Goal: Task Accomplishment & Management: Manage account settings

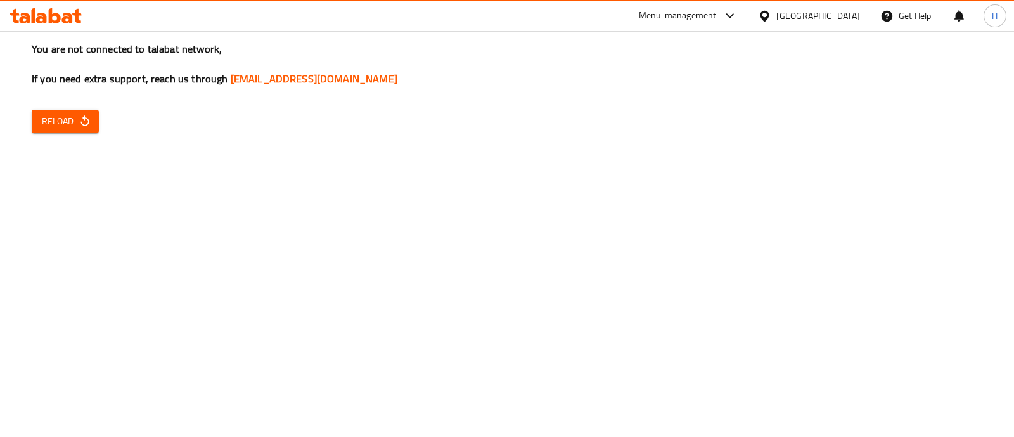
click at [66, 120] on span "Reload" at bounding box center [65, 121] width 47 height 16
click at [48, 131] on button "Reload" at bounding box center [65, 121] width 67 height 23
click at [77, 131] on button "Reload" at bounding box center [65, 121] width 67 height 23
click at [76, 130] on button "Reload" at bounding box center [65, 121] width 67 height 23
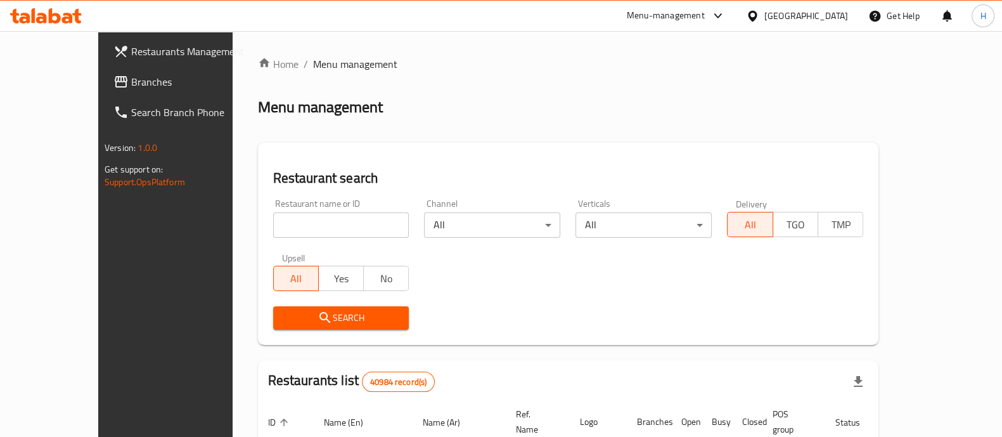
click at [90, 83] on div at bounding box center [501, 218] width 1002 height 437
drag, startPoint x: 44, startPoint y: 80, endPoint x: 217, endPoint y: 169, distance: 194.2
click at [131, 80] on span "Branches" at bounding box center [193, 81] width 124 height 15
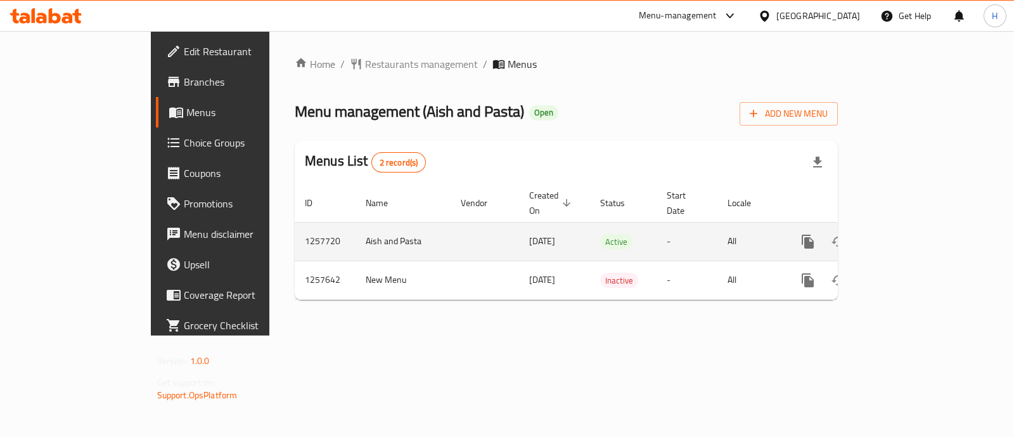
click at [907, 234] on icon "enhanced table" at bounding box center [899, 241] width 15 height 15
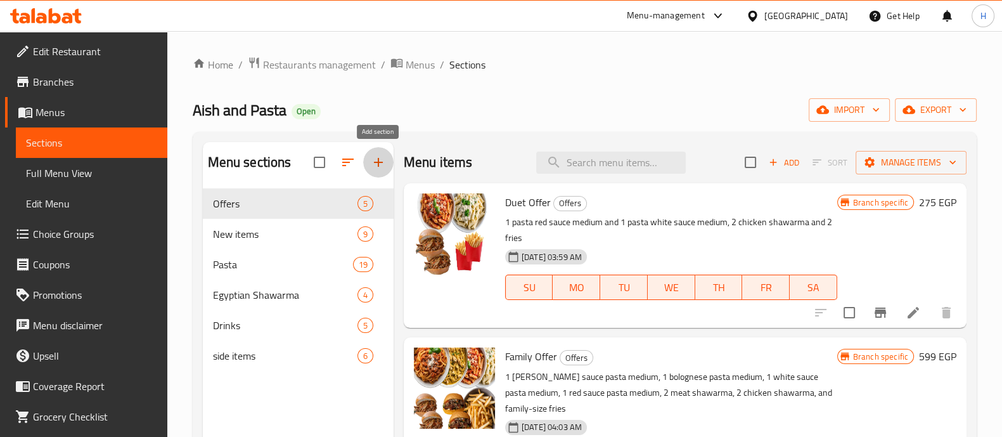
click at [366, 163] on button "button" at bounding box center [378, 162] width 30 height 30
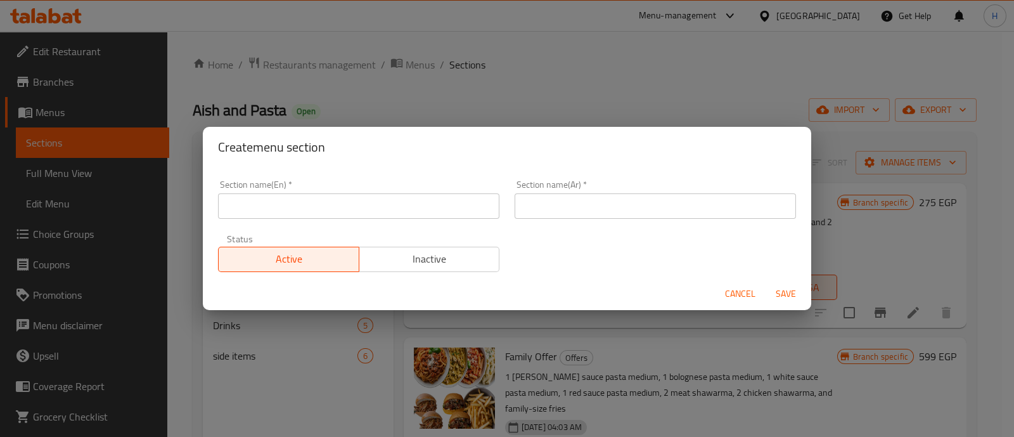
click at [364, 209] on input "text" at bounding box center [358, 205] width 281 height 25
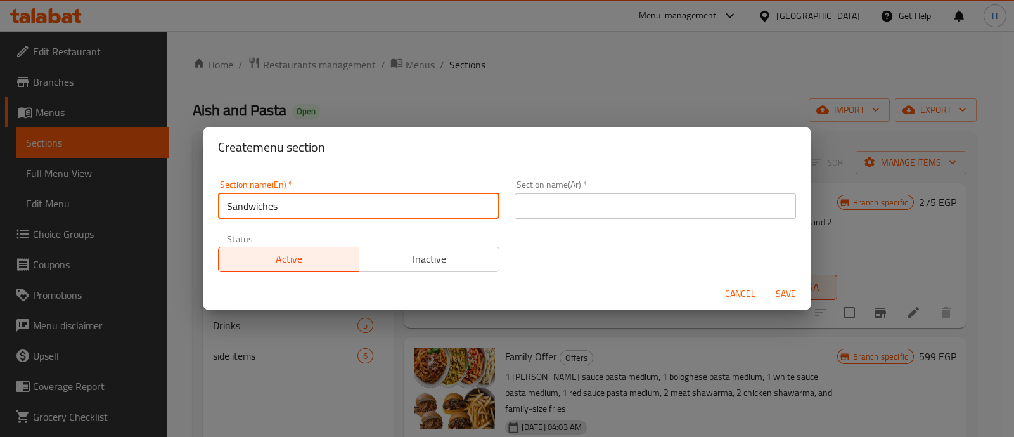
type input "Sandwiches"
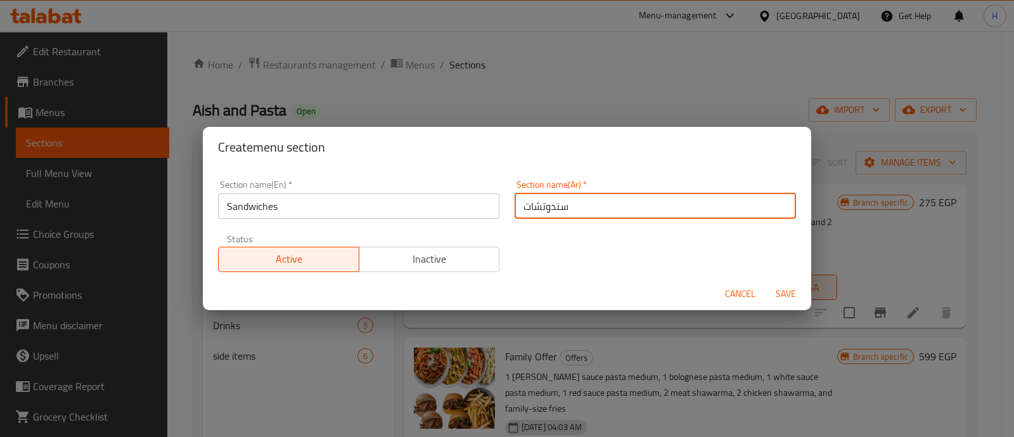
type input "سندوتشات"
click at [787, 286] on span "Save" at bounding box center [786, 294] width 30 height 16
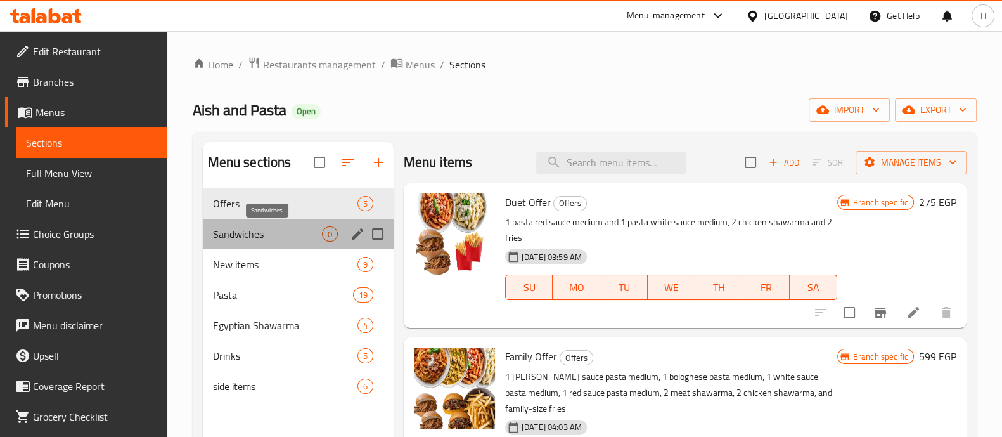
click at [304, 229] on span "Sandwiches" at bounding box center [267, 233] width 109 height 15
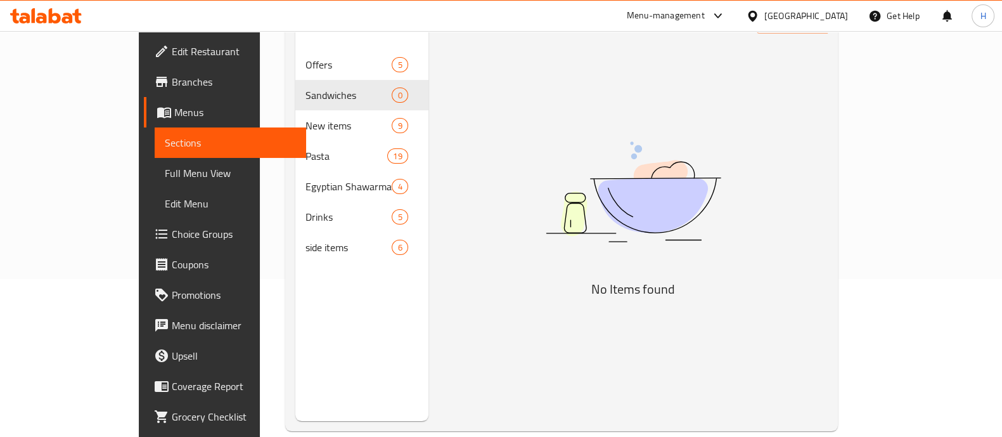
click at [504, 271] on div "Menu items Add Sort Manage items No Items found" at bounding box center [627, 202] width 399 height 437
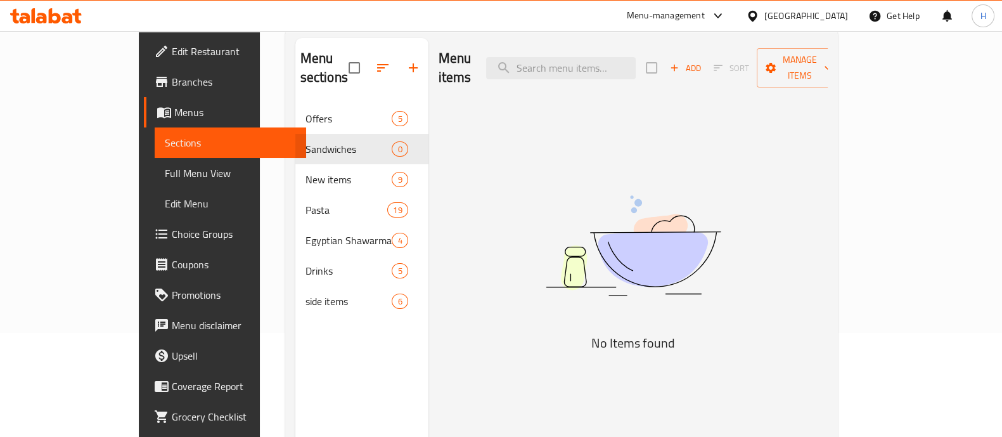
scroll to position [79, 0]
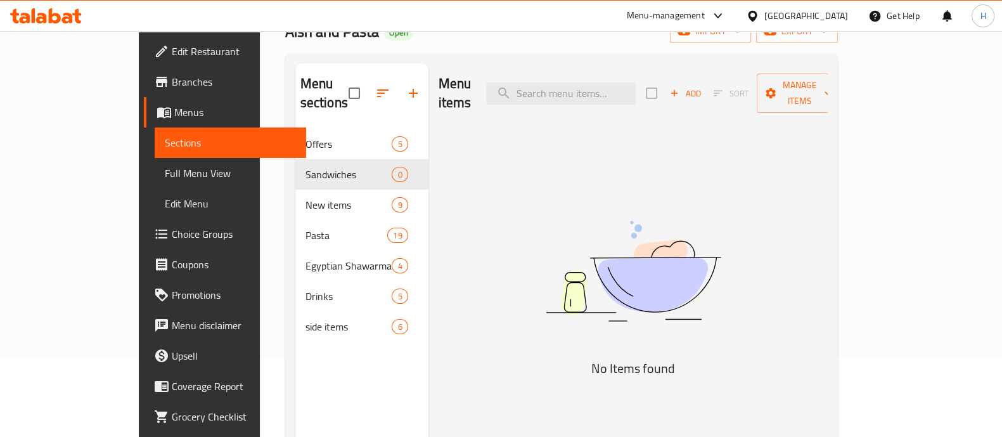
click at [47, 24] on div at bounding box center [46, 15] width 92 height 25
click at [27, 23] on div at bounding box center [46, 15] width 92 height 25
click at [55, 13] on icon at bounding box center [55, 15] width 12 height 15
